Goal: Task Accomplishment & Management: Complete application form

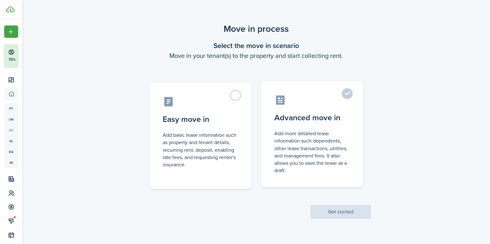
click at [344, 121] on control-radio-card-title "Advanced move in" at bounding box center [311, 117] width 75 height 11
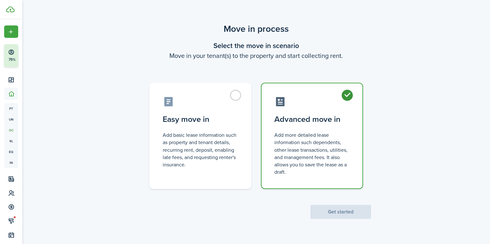
radio input "true"
click at [344, 215] on button "Get started" at bounding box center [340, 212] width 61 height 14
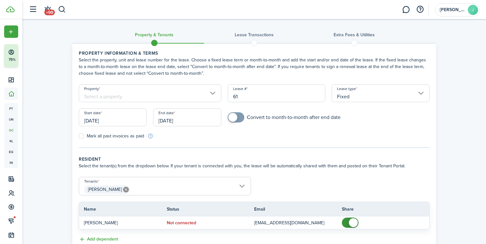
click at [134, 97] on input "Property" at bounding box center [150, 93] width 142 height 18
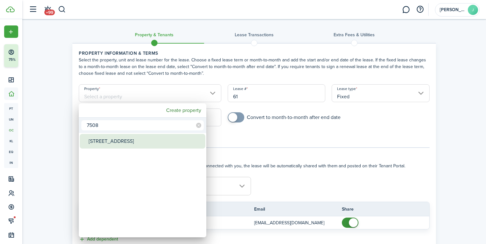
type input "7508"
click at [137, 138] on div "[STREET_ADDRESS]" at bounding box center [145, 141] width 113 height 15
type input "[STREET_ADDRESS]"
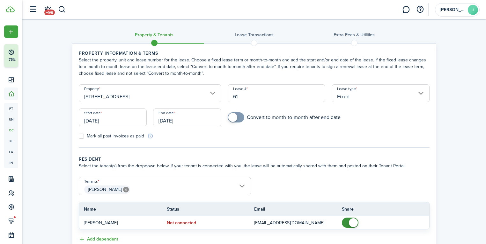
click at [110, 121] on input "[DATE]" at bounding box center [113, 118] width 68 height 18
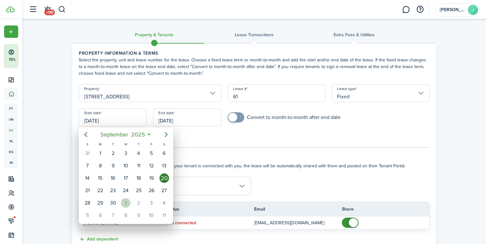
click at [125, 200] on div "1" at bounding box center [126, 204] width 10 height 10
type input "[DATE]"
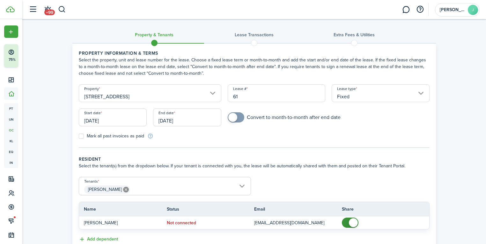
click at [174, 119] on input "[DATE]" at bounding box center [187, 118] width 68 height 18
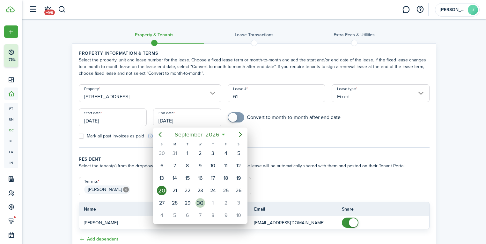
click at [204, 201] on div "30" at bounding box center [200, 204] width 10 height 10
type input "[DATE]"
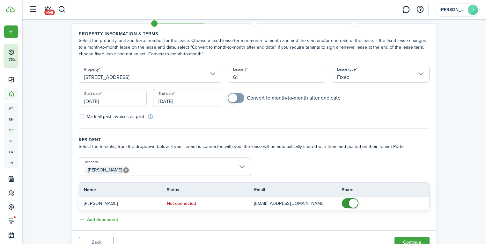
scroll to position [46, 0]
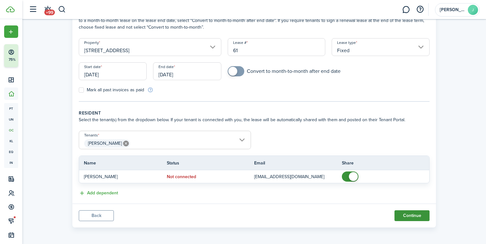
click at [418, 215] on button "Continue" at bounding box center [411, 216] width 35 height 11
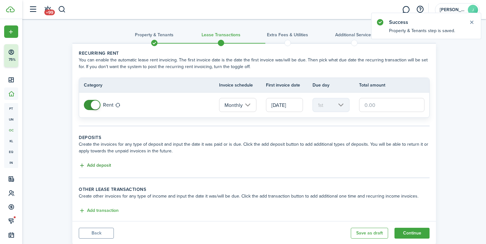
click at [100, 164] on button "Add deposit" at bounding box center [95, 165] width 32 height 7
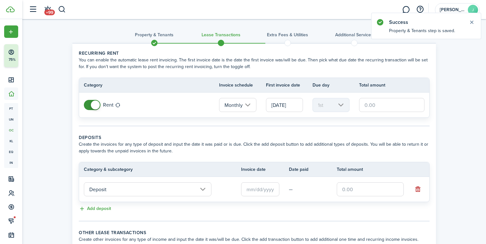
click at [389, 186] on input "text" at bounding box center [370, 190] width 67 height 14
type input "$2,180.00"
click at [380, 105] on input "text" at bounding box center [391, 105] width 65 height 14
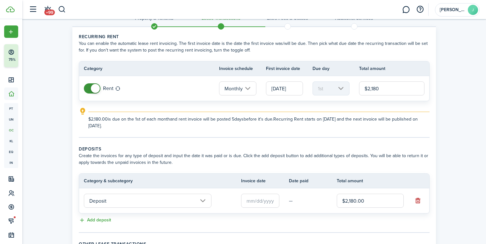
scroll to position [88, 0]
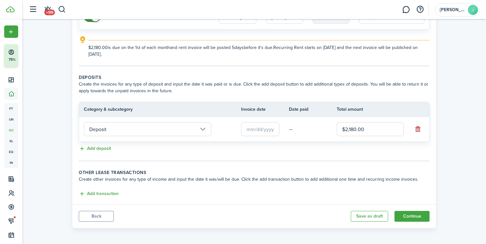
click at [259, 127] on input "text" at bounding box center [260, 129] width 38 height 14
type input "$2,180.00"
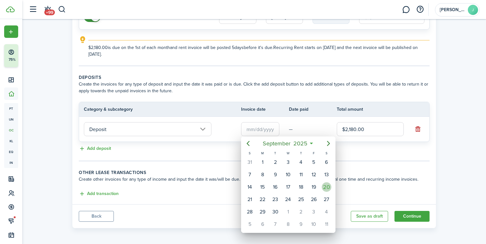
click at [327, 186] on div "20" at bounding box center [327, 188] width 10 height 10
type input "[DATE]"
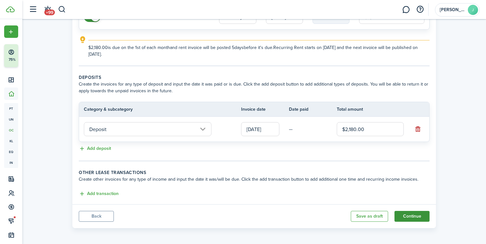
click at [412, 215] on button "Continue" at bounding box center [411, 216] width 35 height 11
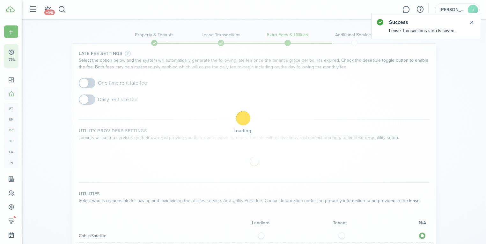
click at [88, 83] on div "Loading" at bounding box center [243, 122] width 486 height 244
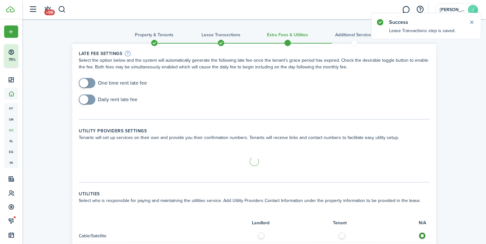
checkbox input "true"
click at [88, 83] on span at bounding box center [83, 83] width 9 height 9
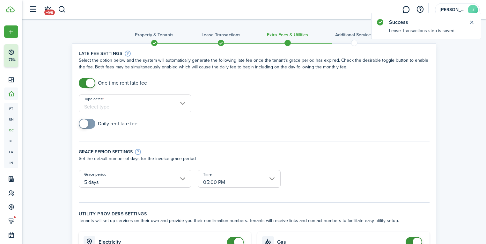
click at [104, 102] on input "Type of fee" at bounding box center [135, 104] width 113 height 18
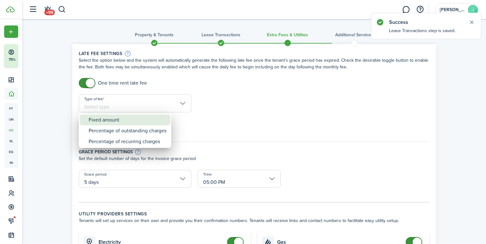
click at [119, 120] on div "Fixed amount" at bounding box center [128, 120] width 78 height 11
type input "Fixed amount"
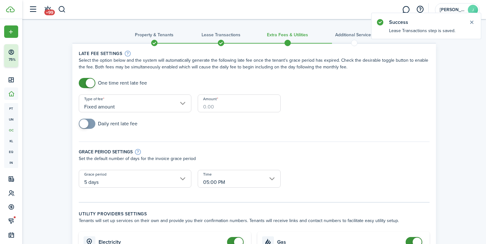
click at [243, 99] on input "Amount" at bounding box center [239, 104] width 83 height 18
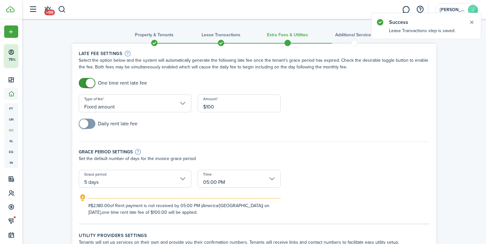
type input "$100.00"
click at [334, 115] on form "One time rent late fee Type of fee Fixed amount Amount $100.00 Daily rent late …" at bounding box center [254, 147] width 357 height 138
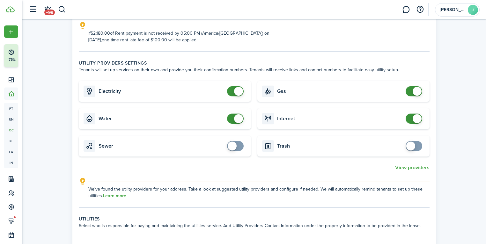
scroll to position [178, 0]
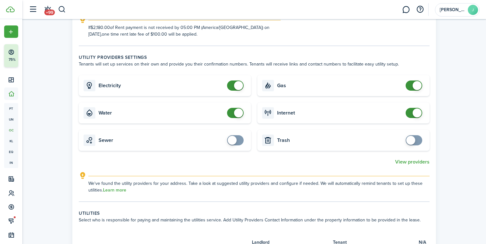
checkbox input "false"
click at [235, 113] on span at bounding box center [238, 113] width 9 height 9
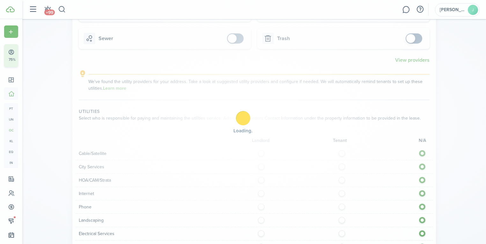
scroll to position [433, 0]
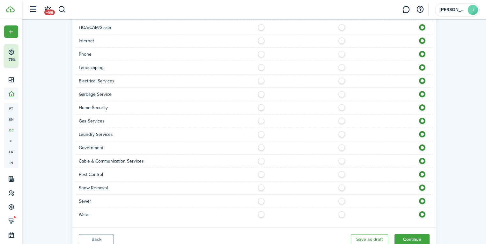
click at [260, 215] on label at bounding box center [262, 213] width 11 height 3
radio input "true"
click at [262, 201] on label at bounding box center [262, 199] width 11 height 3
radio input "true"
click at [263, 94] on label at bounding box center [262, 92] width 11 height 3
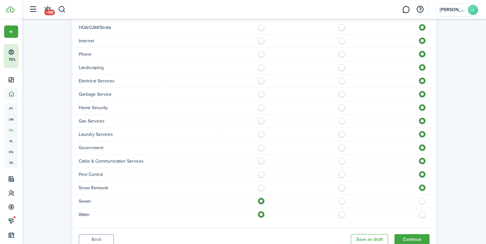
radio input "true"
click at [409, 236] on button "Continue" at bounding box center [411, 240] width 35 height 11
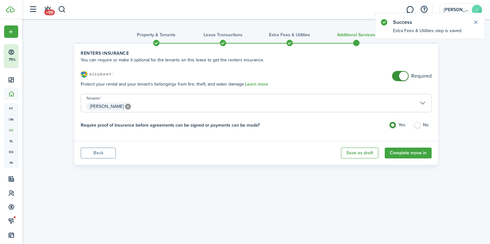
click at [413, 127] on label "No" at bounding box center [422, 127] width 18 height 10
radio input "false"
radio input "true"
click at [410, 152] on button "Complete move in" at bounding box center [407, 153] width 47 height 11
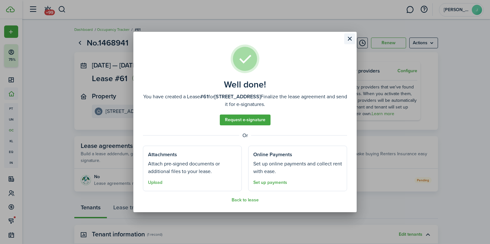
click at [348, 37] on button "Close modal" at bounding box center [349, 38] width 11 height 11
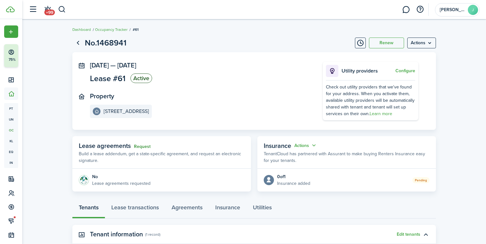
click at [136, 147] on link "Request" at bounding box center [142, 146] width 17 height 5
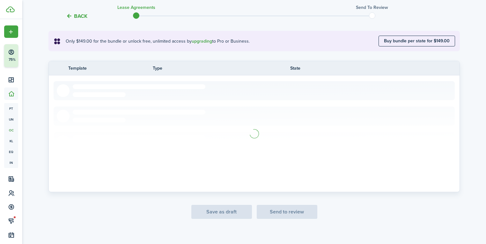
scroll to position [116, 0]
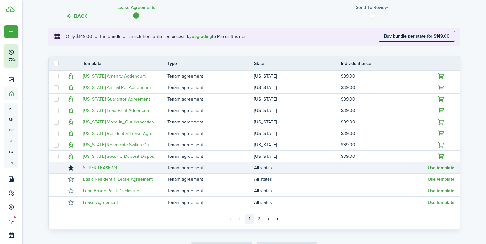
click at [436, 169] on button "Use template" at bounding box center [440, 168] width 27 height 5
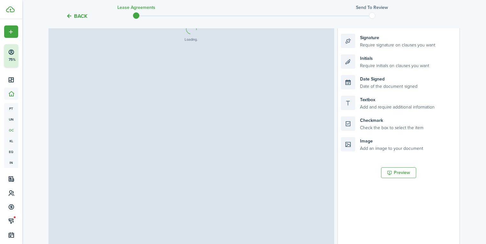
select select "fit"
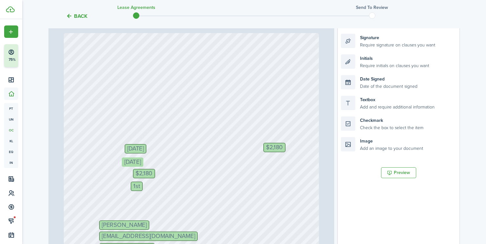
drag, startPoint x: 150, startPoint y: 159, endPoint x: 147, endPoint y: 159, distance: 3.5
drag, startPoint x: 146, startPoint y: 173, endPoint x: 137, endPoint y: 174, distance: 8.9
drag, startPoint x: 136, startPoint y: 187, endPoint x: 129, endPoint y: 187, distance: 6.7
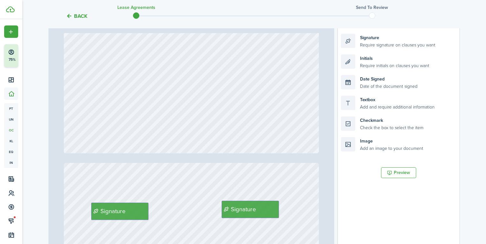
scroll to position [637, 0]
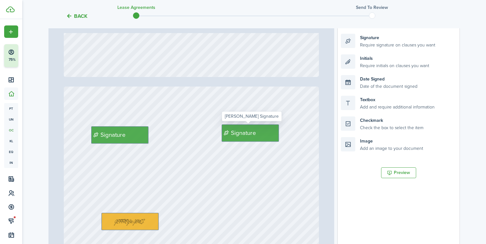
click at [245, 134] on span "Signature" at bounding box center [243, 133] width 25 height 9
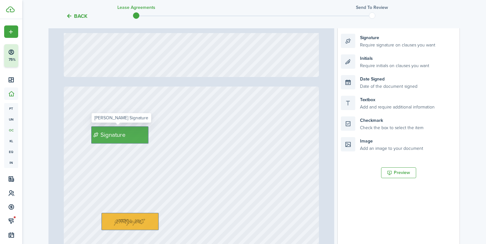
click at [139, 128] on div "Signature" at bounding box center [119, 135] width 57 height 17
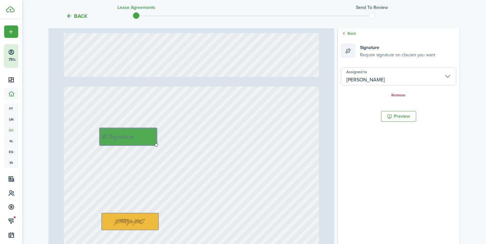
drag, startPoint x: 126, startPoint y: 133, endPoint x: 138, endPoint y: 135, distance: 12.1
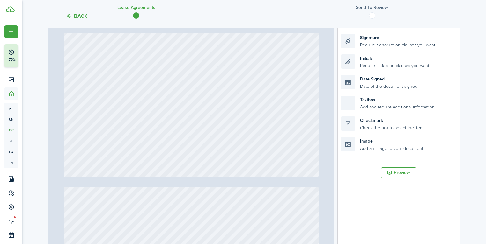
type input "12"
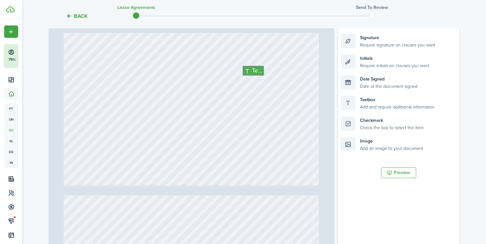
scroll to position [3975, 0]
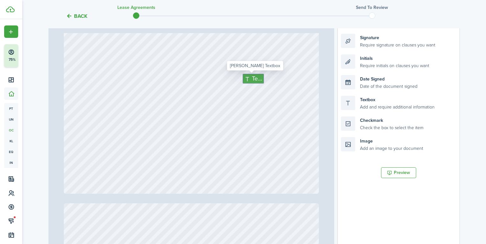
click at [252, 78] on span "Text" at bounding box center [257, 79] width 10 height 9
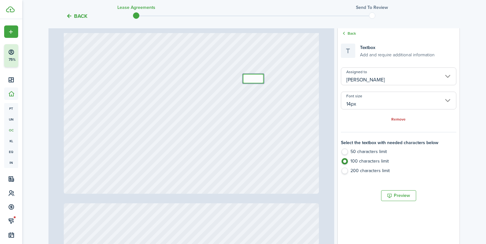
type textarea "n"
type textarea "None"
click at [253, 70] on div "Text None" at bounding box center [191, 26] width 255 height 336
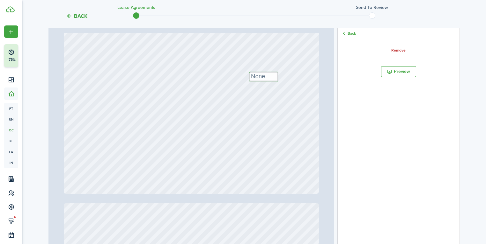
drag, startPoint x: 253, startPoint y: 79, endPoint x: 262, endPoint y: 77, distance: 9.5
click at [255, 65] on div "Text None" at bounding box center [191, 26] width 255 height 336
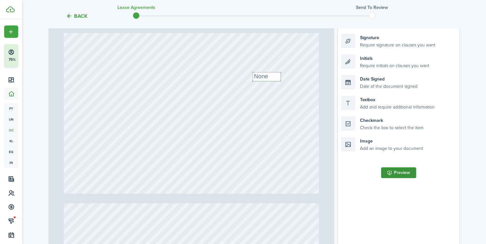
click at [406, 173] on button "Preview" at bounding box center [398, 173] width 35 height 11
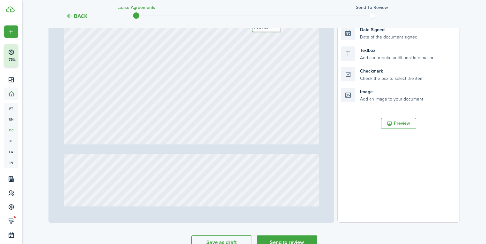
scroll to position [200, 0]
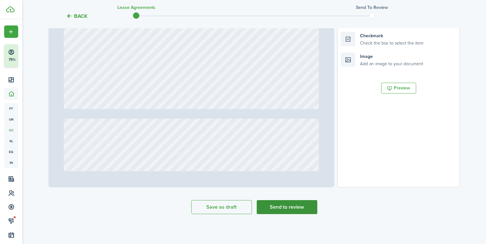
click at [301, 209] on button "Send to review" at bounding box center [287, 207] width 61 height 14
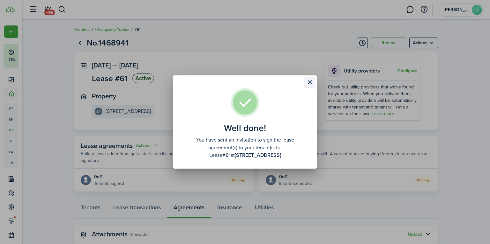
click at [309, 81] on button "Close modal" at bounding box center [309, 82] width 11 height 11
